Goal: Find specific page/section: Find specific page/section

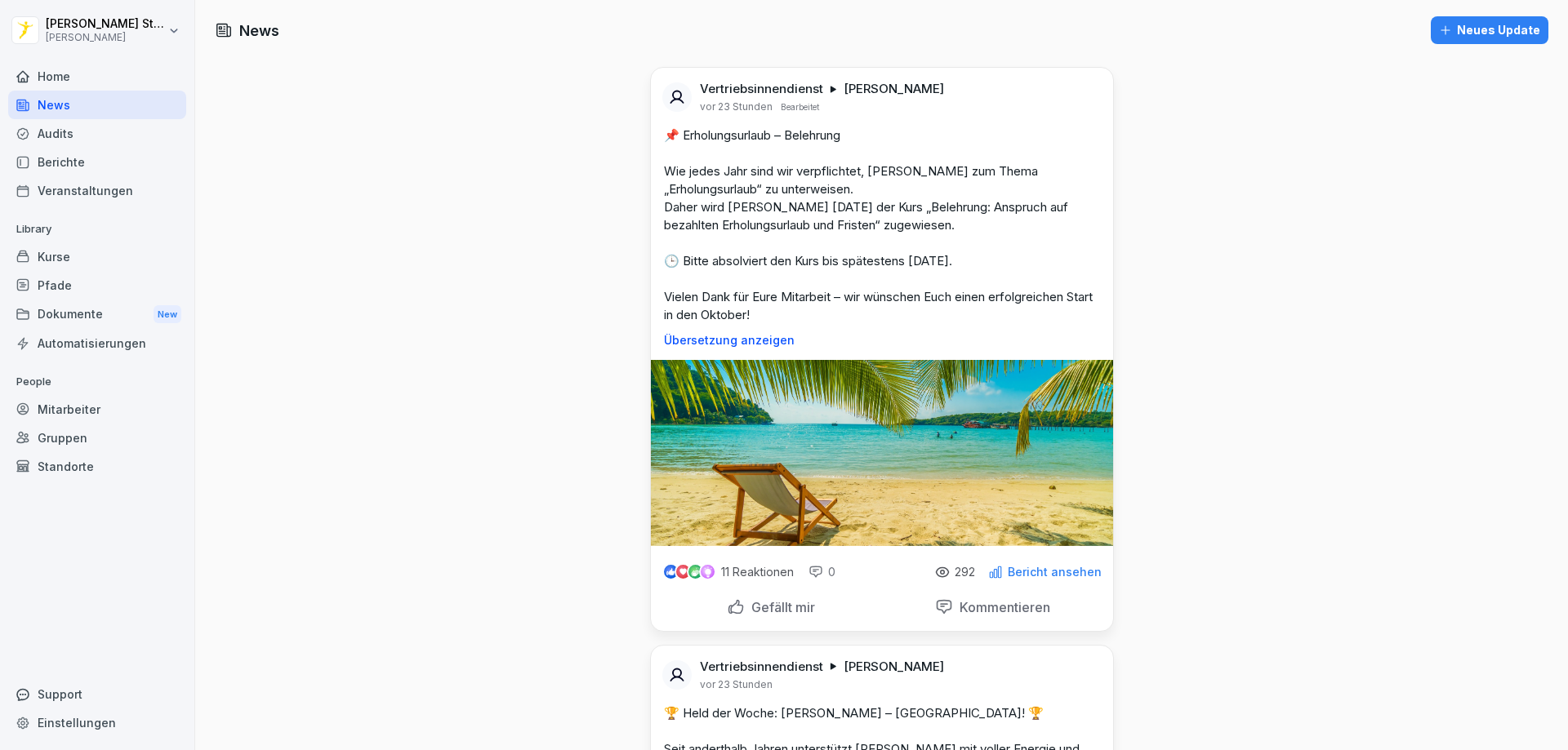
scroll to position [3429, 0]
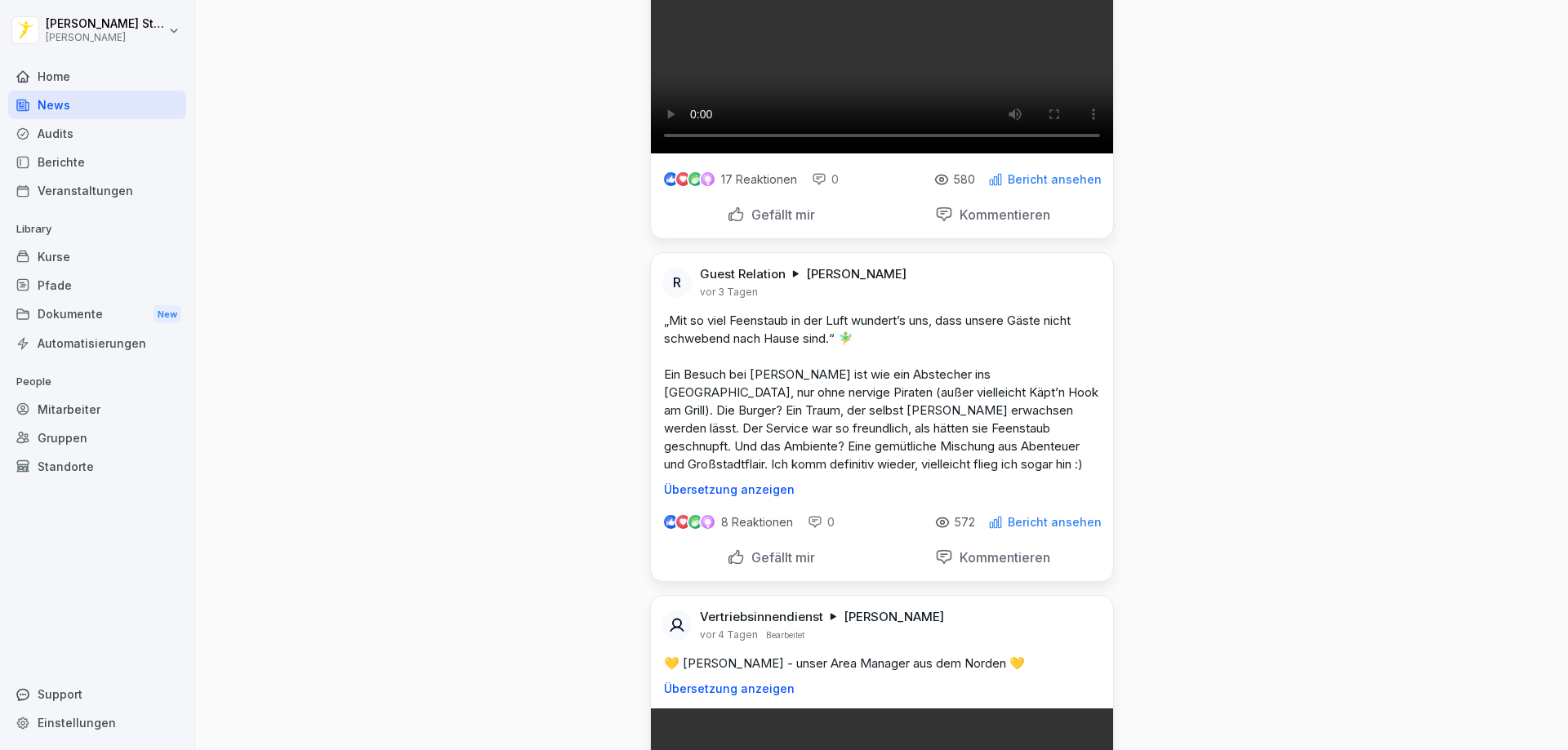
click at [63, 75] on div "Home" at bounding box center [97, 76] width 178 height 28
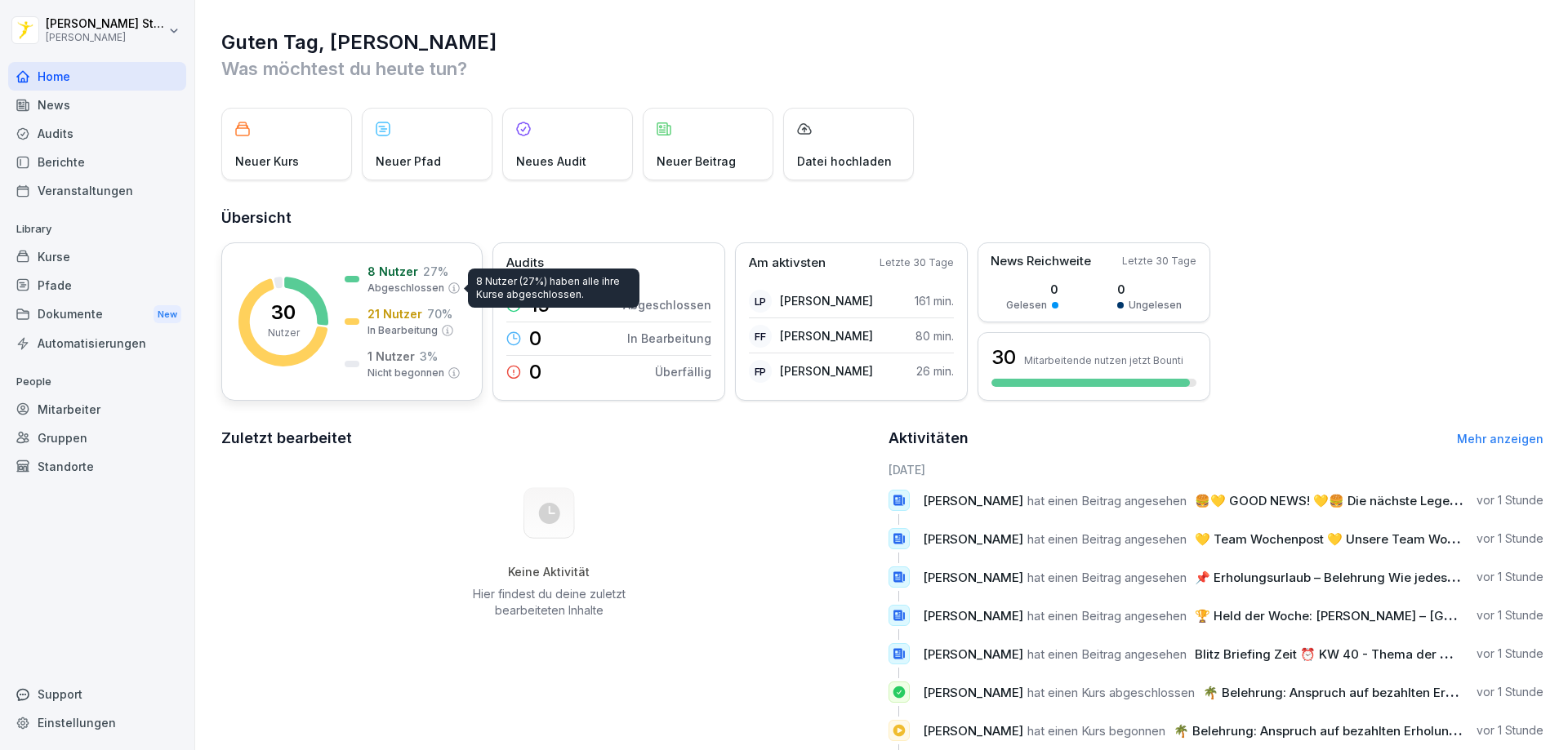
click at [398, 287] on p "Abgeschlossen" at bounding box center [405, 288] width 76 height 15
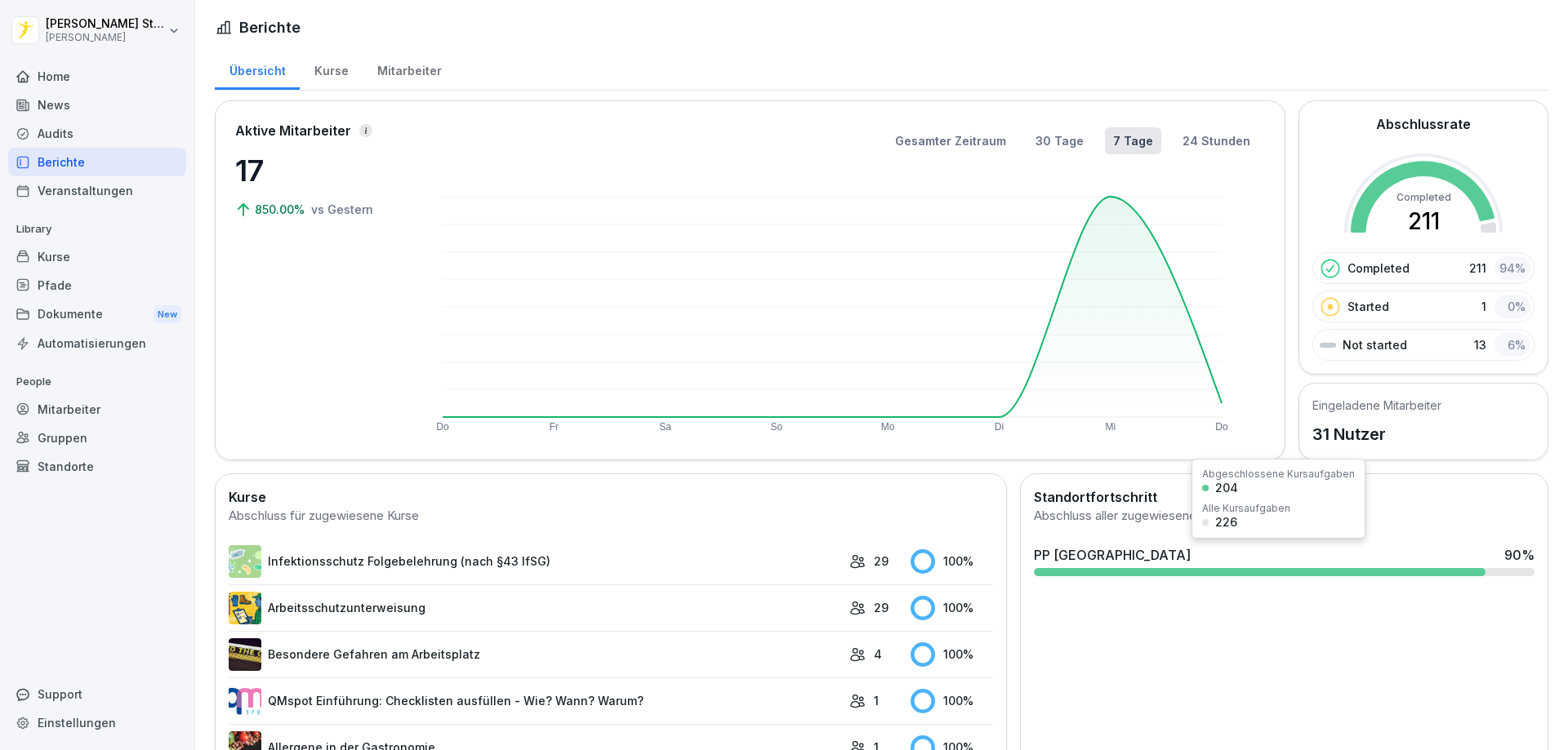
click at [1139, 568] on div at bounding box center [1259, 572] width 451 height 8
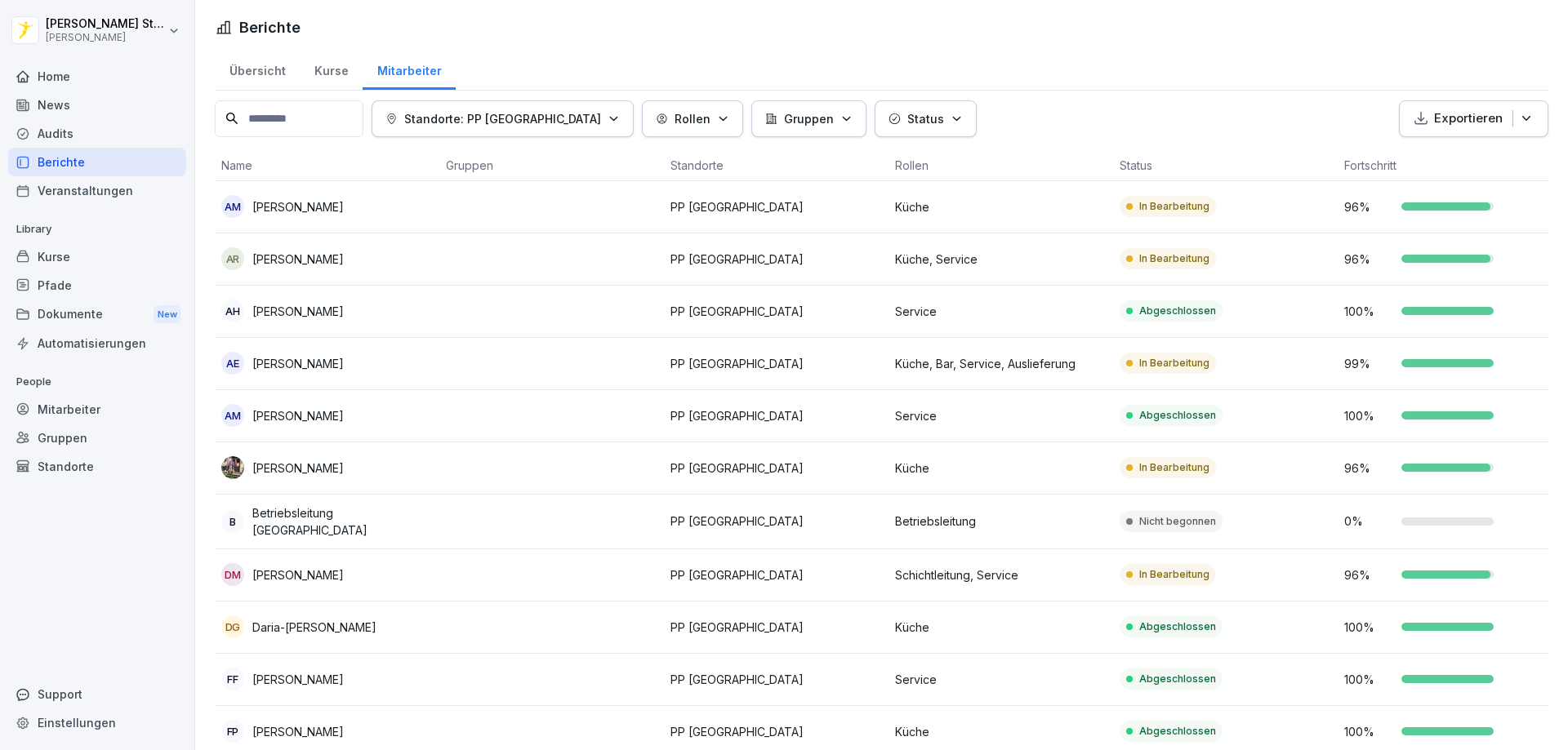
click at [58, 71] on div "Home" at bounding box center [97, 76] width 178 height 28
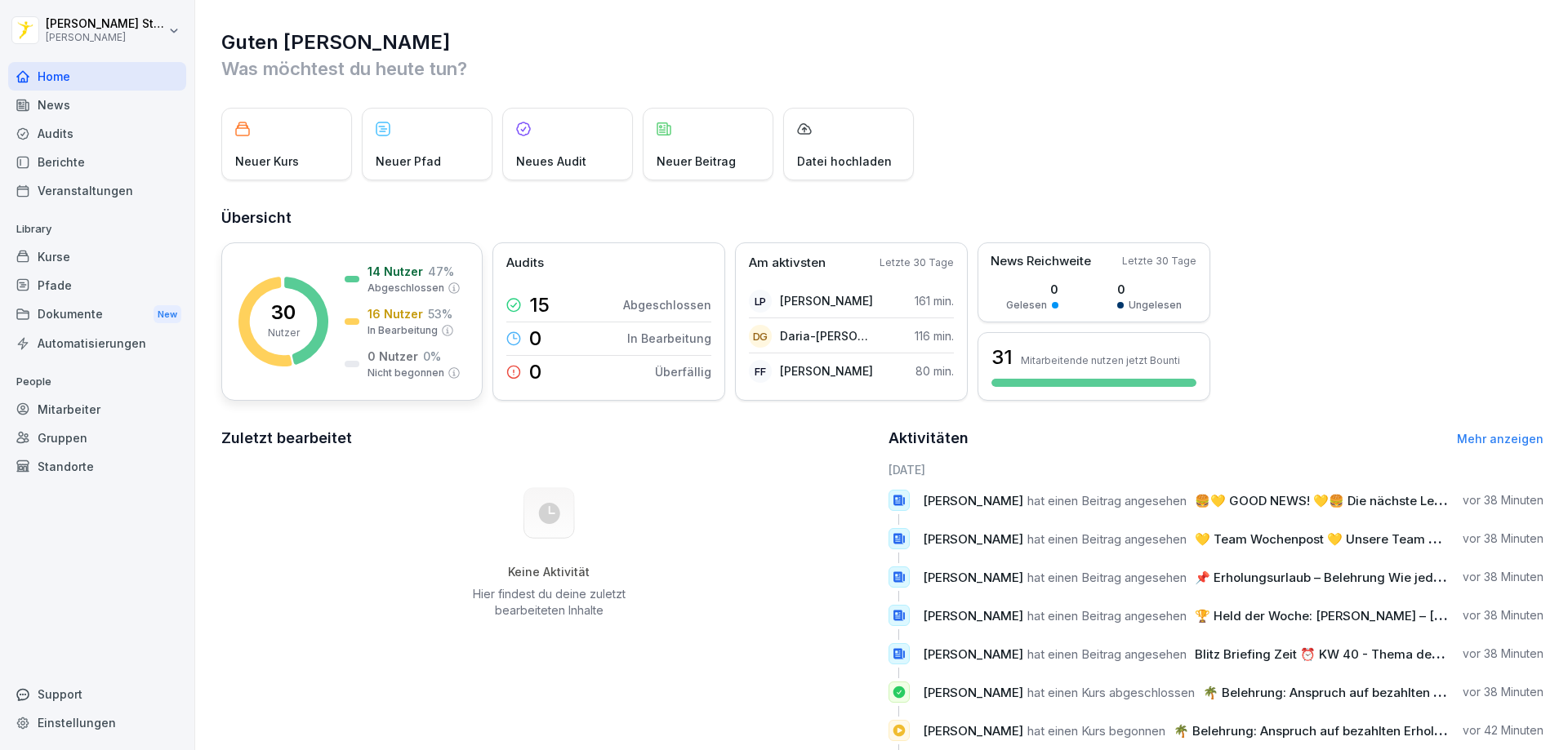
click at [302, 290] on icon at bounding box center [306, 320] width 44 height 88
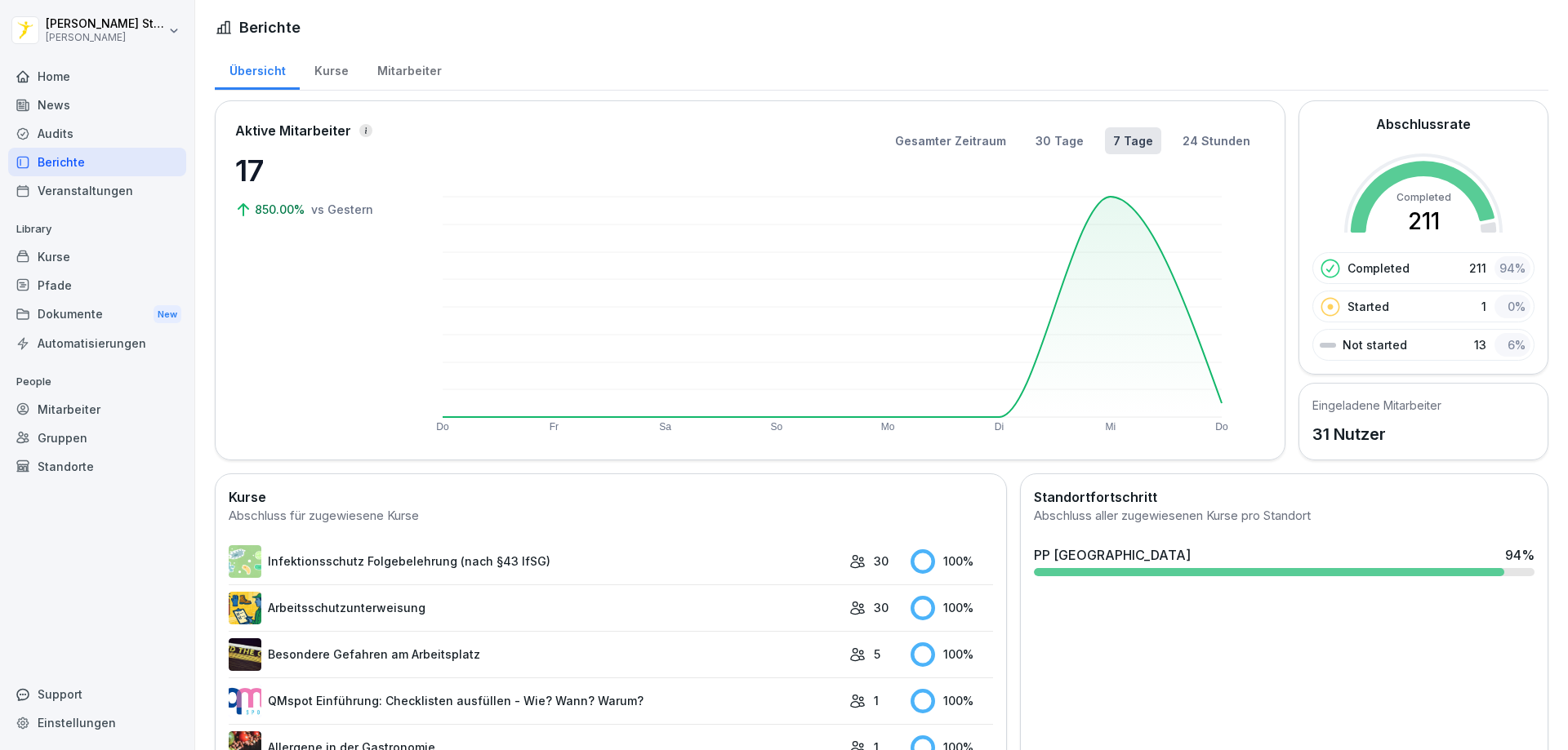
click at [1337, 568] on div at bounding box center [1268, 572] width 470 height 8
